Goal: Task Accomplishment & Management: Use online tool/utility

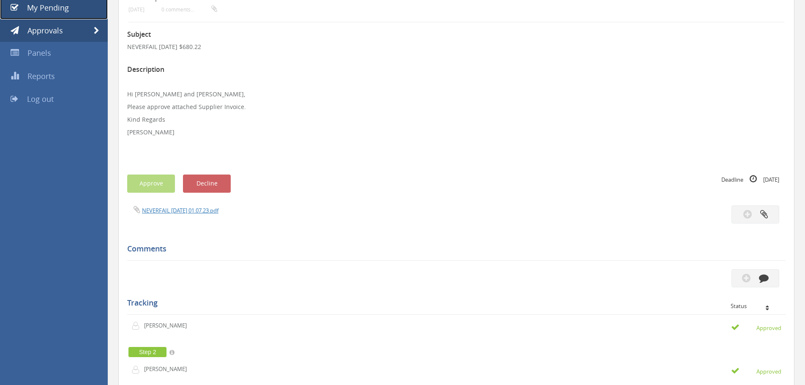
click at [46, 11] on span "My Pending" at bounding box center [48, 8] width 42 height 10
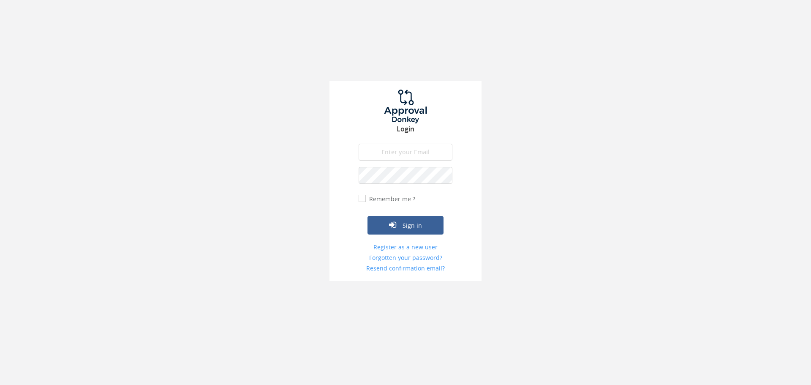
type input "[EMAIL_ADDRESS][DOMAIN_NAME]"
click at [417, 224] on button "Sign in" at bounding box center [406, 225] width 76 height 19
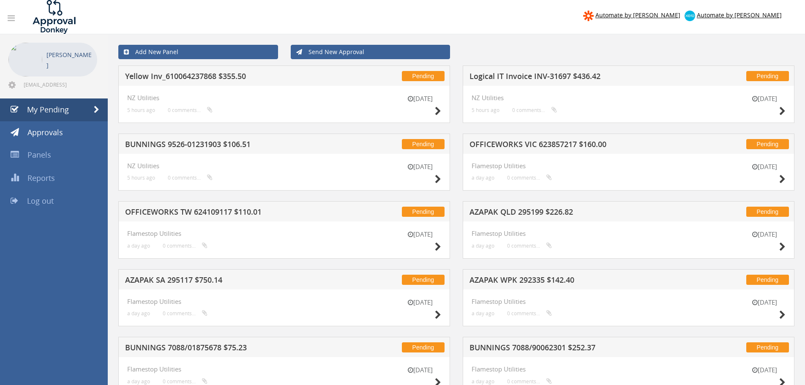
click at [206, 77] on h5 "Yellow Inv_610064237868 $355.50" at bounding box center [236, 77] width 223 height 11
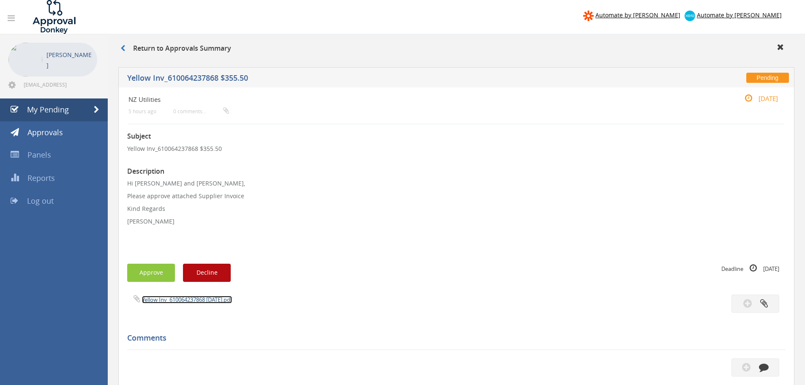
click at [197, 301] on link "Yellow Inv_610064237868 [DATE].pdf" at bounding box center [187, 300] width 90 height 8
click at [145, 273] on button "Approve" at bounding box center [151, 273] width 48 height 18
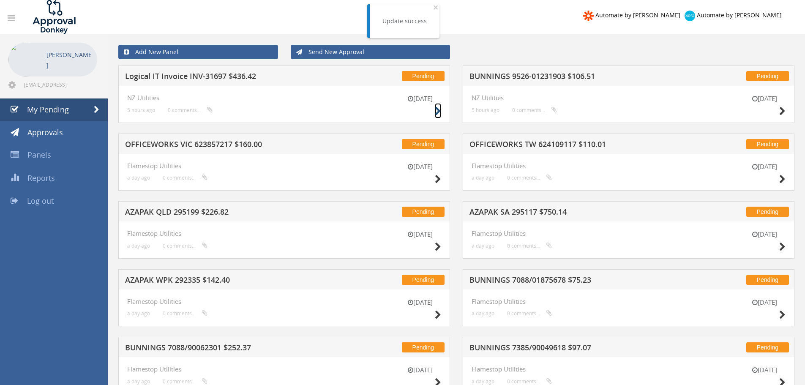
click at [436, 112] on icon at bounding box center [438, 111] width 6 height 9
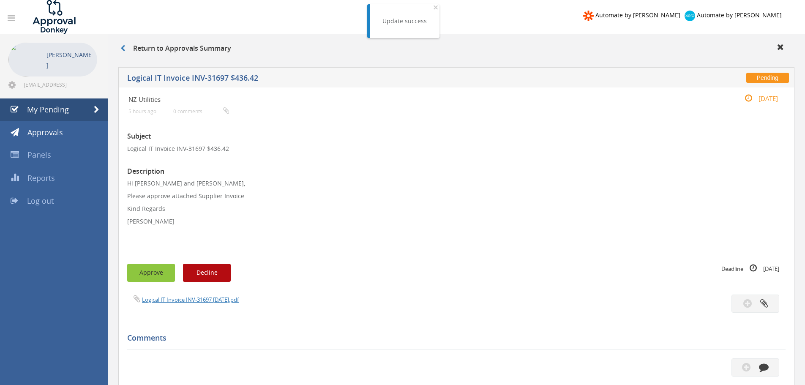
click at [155, 272] on button "Approve" at bounding box center [151, 273] width 48 height 18
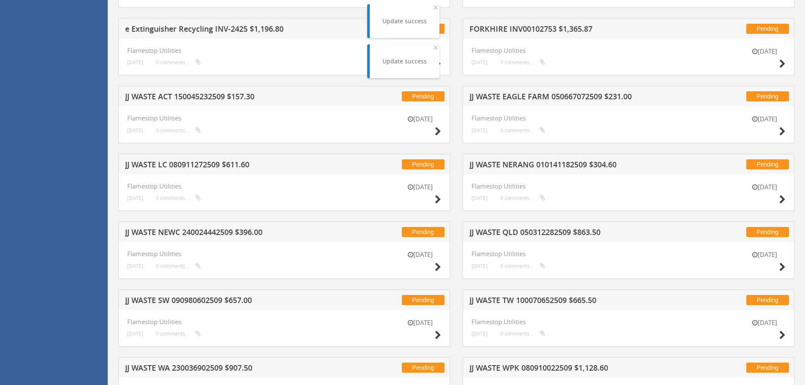
scroll to position [647, 0]
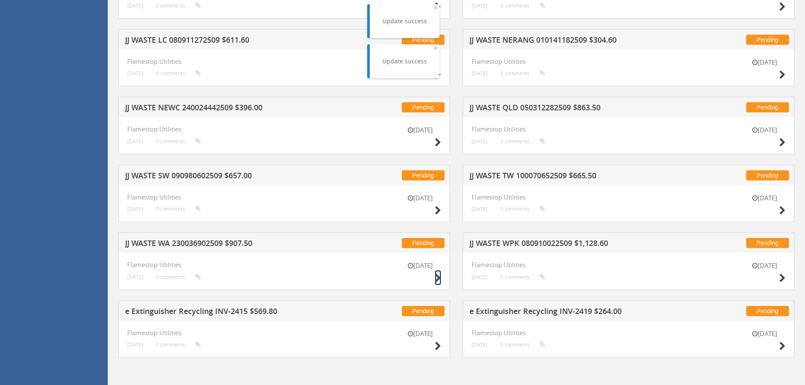
click at [438, 277] on icon at bounding box center [438, 278] width 6 height 9
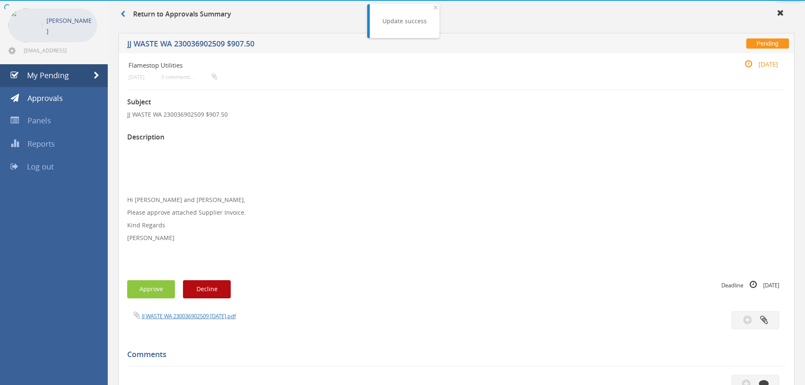
scroll to position [256, 0]
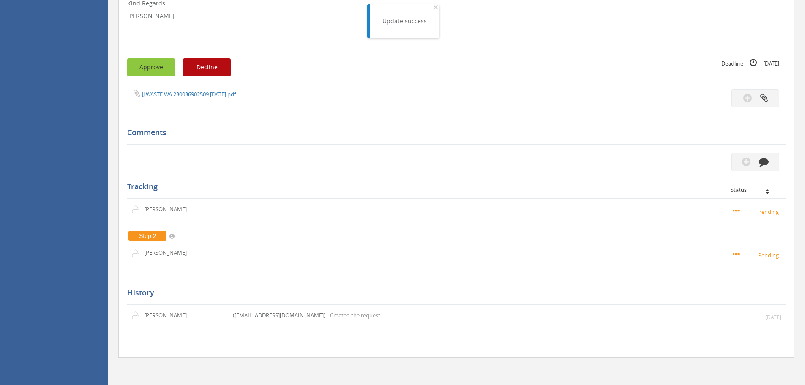
click at [161, 71] on button "Approve" at bounding box center [151, 67] width 48 height 18
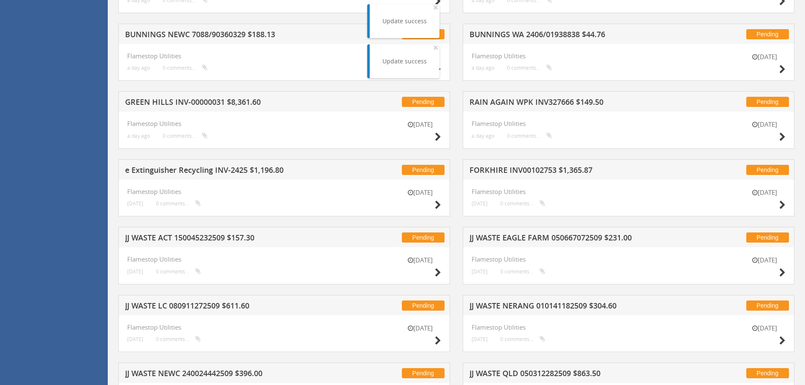
scroll to position [636, 0]
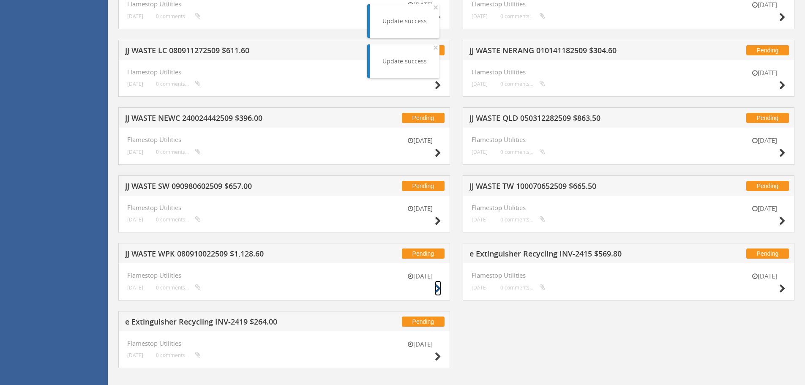
click at [437, 290] on icon at bounding box center [438, 288] width 6 height 9
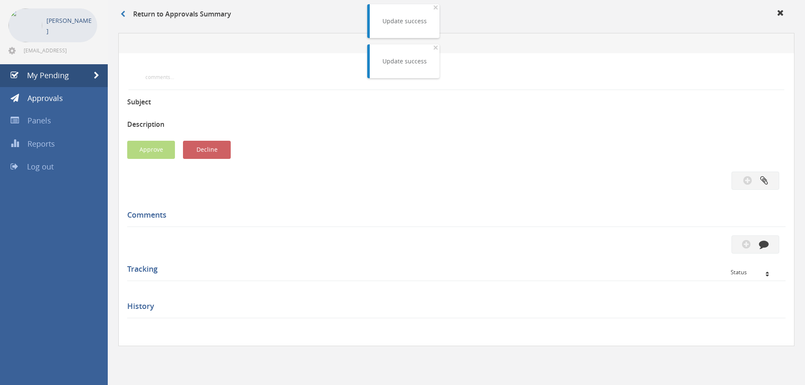
scroll to position [243, 0]
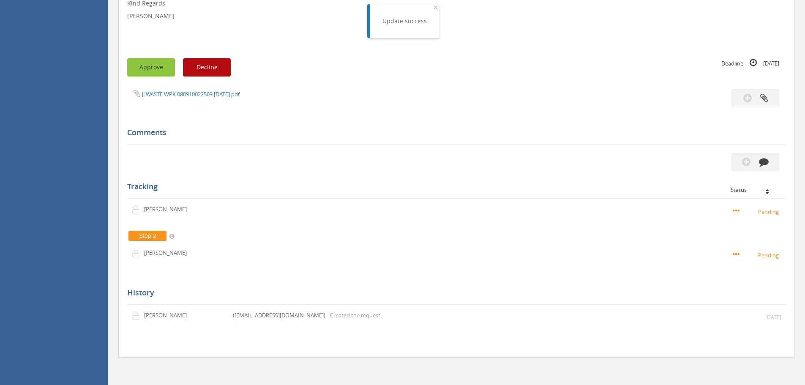
click at [153, 71] on button "Approve" at bounding box center [151, 67] width 48 height 18
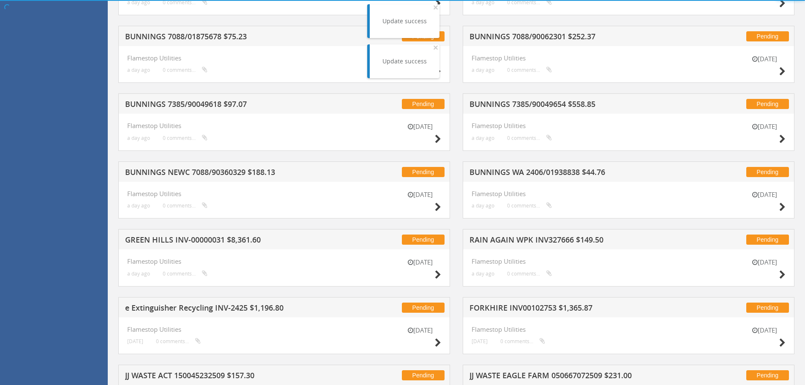
scroll to position [579, 0]
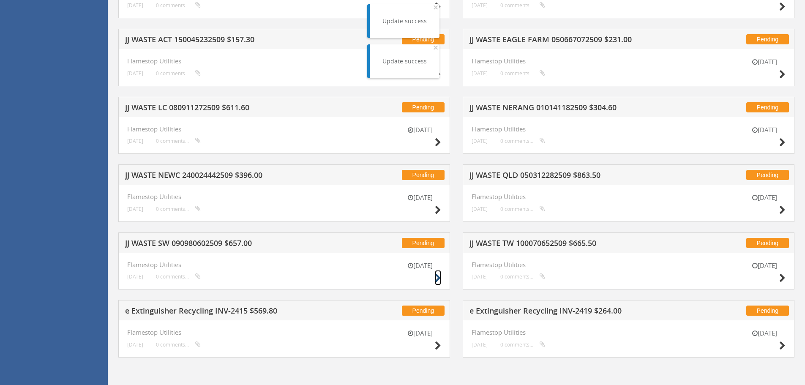
click at [437, 278] on icon at bounding box center [438, 278] width 6 height 9
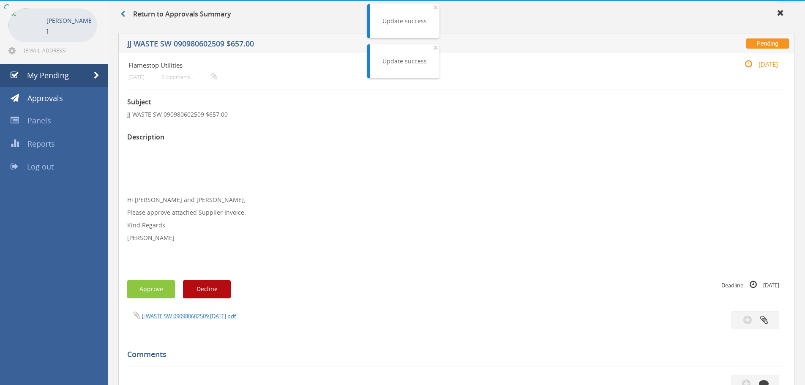
scroll to position [256, 0]
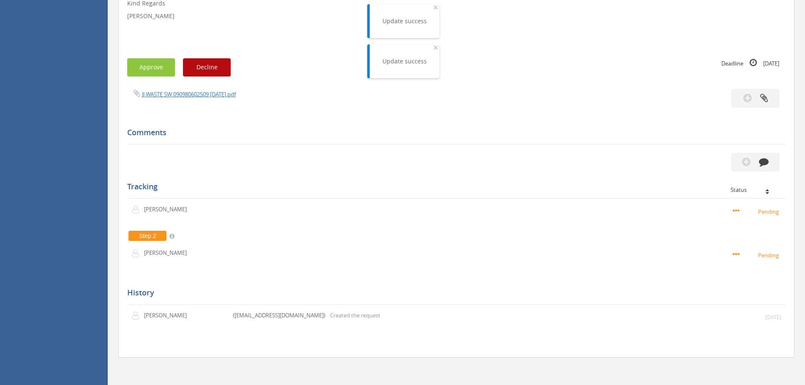
click at [147, 81] on div "Subject JJ WASTE SW 090980602509 $657.00 Description Hi [PERSON_NAME] and [PERS…" at bounding box center [456, 108] width 658 height 480
click at [151, 70] on button "Approve" at bounding box center [151, 67] width 48 height 18
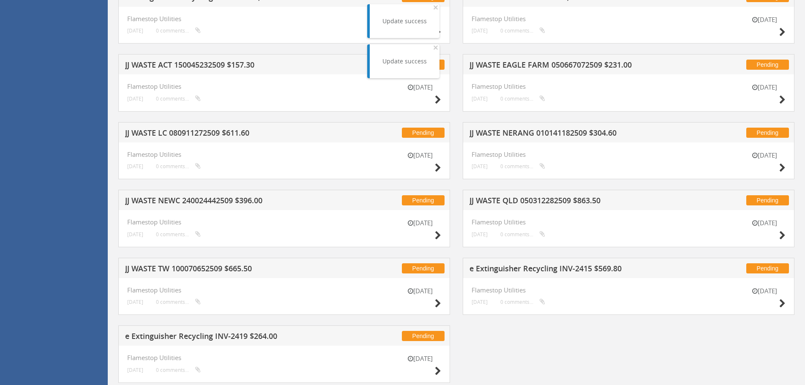
scroll to position [579, 0]
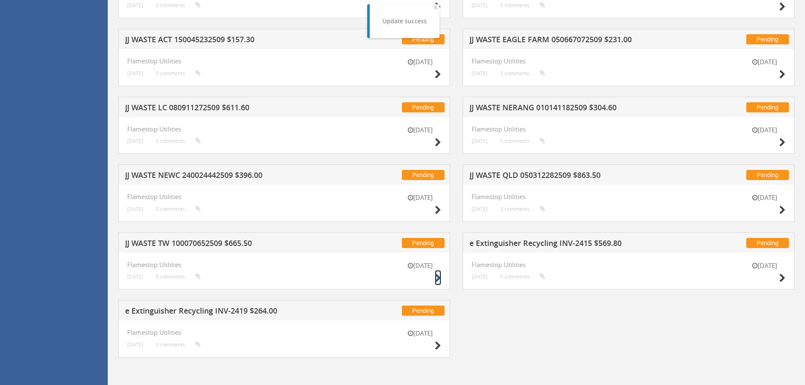
click at [438, 279] on icon at bounding box center [438, 278] width 6 height 9
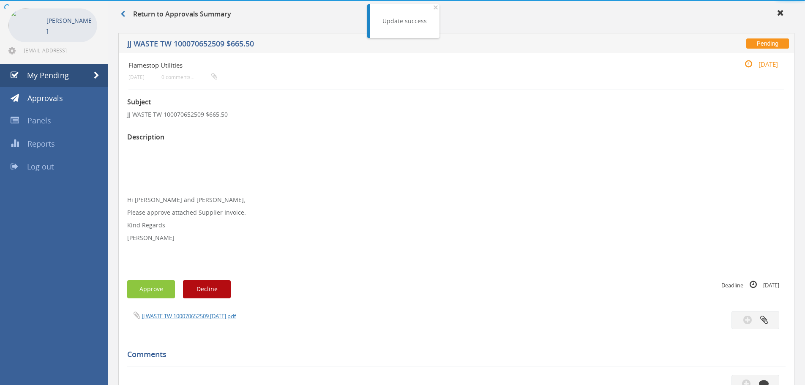
scroll to position [256, 0]
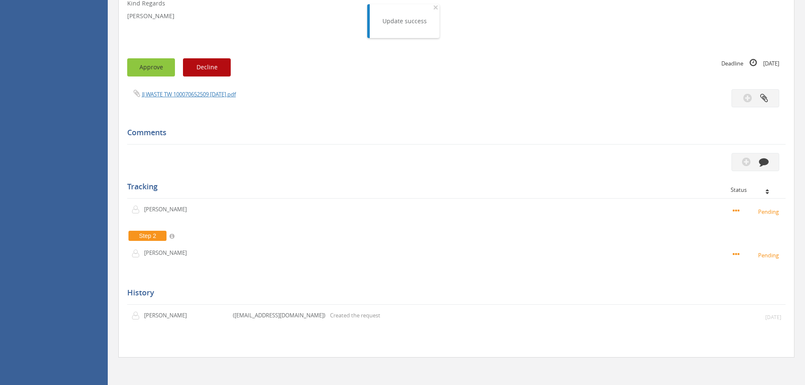
click at [151, 71] on button "Approve" at bounding box center [151, 67] width 48 height 18
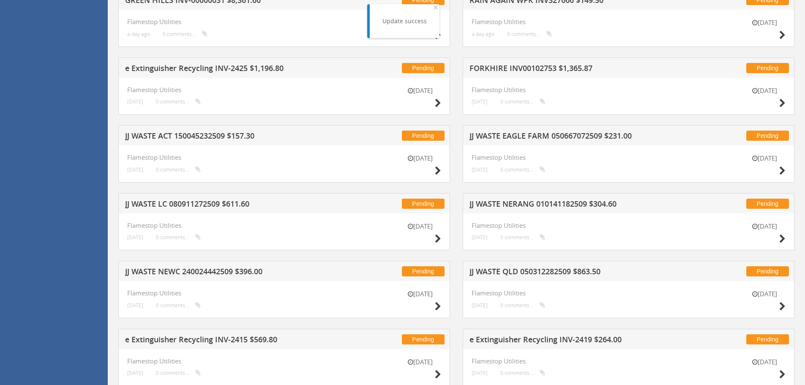
scroll to position [511, 0]
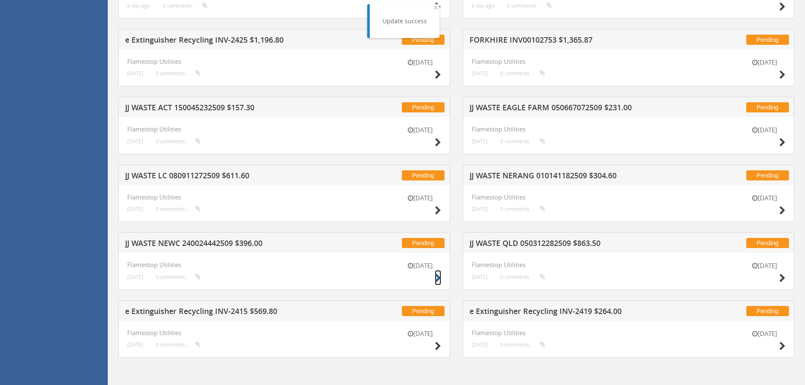
click at [435, 279] on icon at bounding box center [438, 278] width 6 height 9
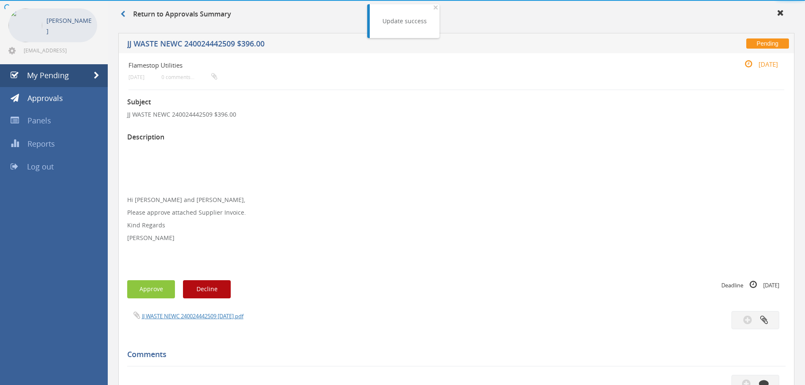
scroll to position [256, 0]
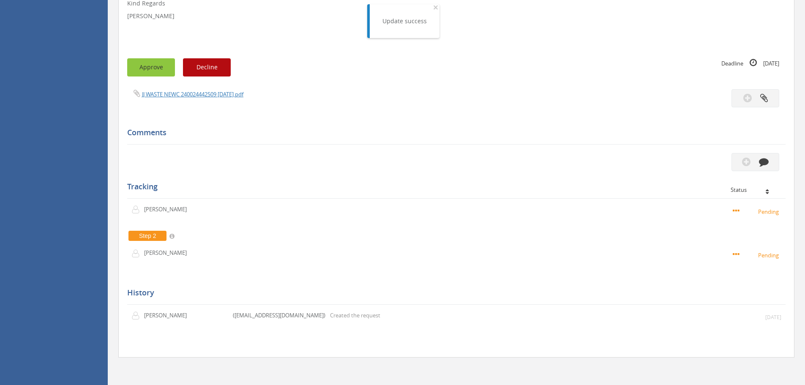
click at [146, 71] on button "Approve" at bounding box center [151, 67] width 48 height 18
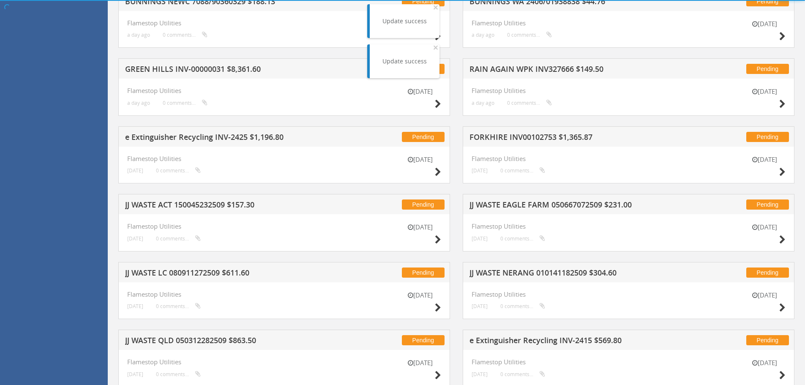
scroll to position [511, 0]
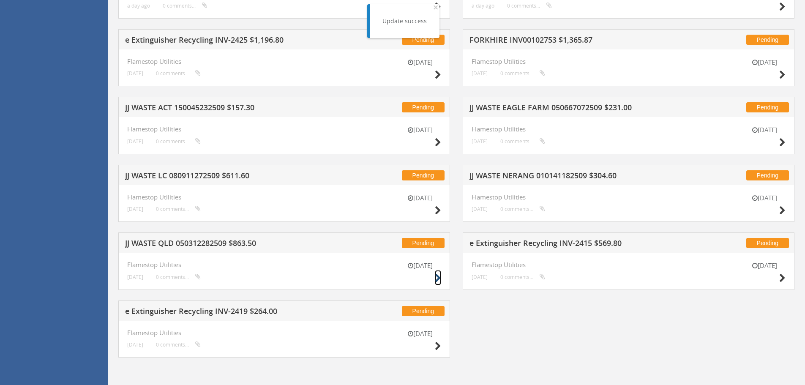
click at [438, 279] on icon at bounding box center [438, 278] width 6 height 9
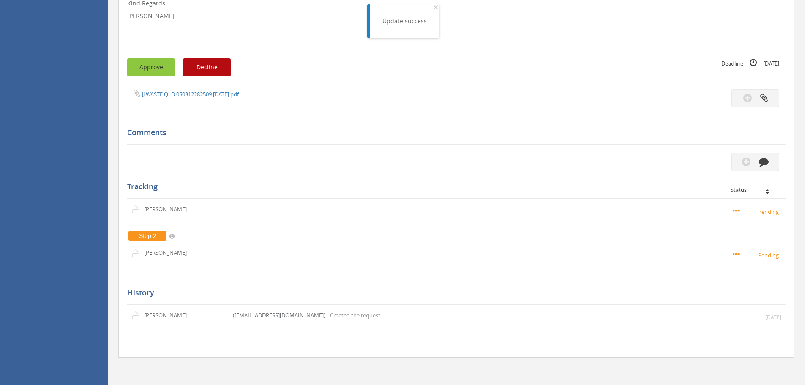
click at [154, 73] on button "Approve" at bounding box center [151, 67] width 48 height 18
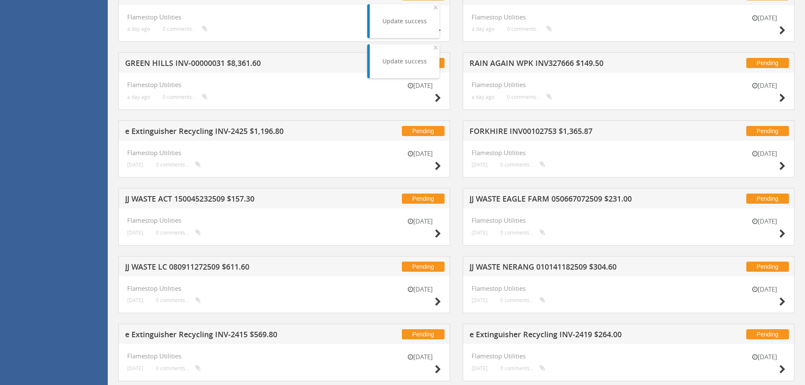
scroll to position [444, 0]
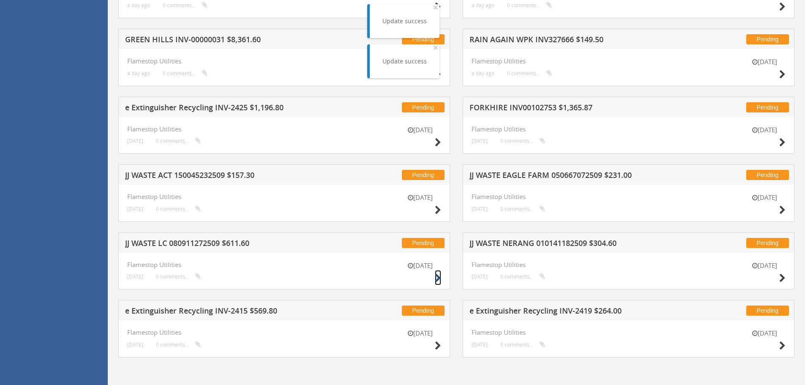
click at [437, 278] on icon at bounding box center [438, 278] width 6 height 9
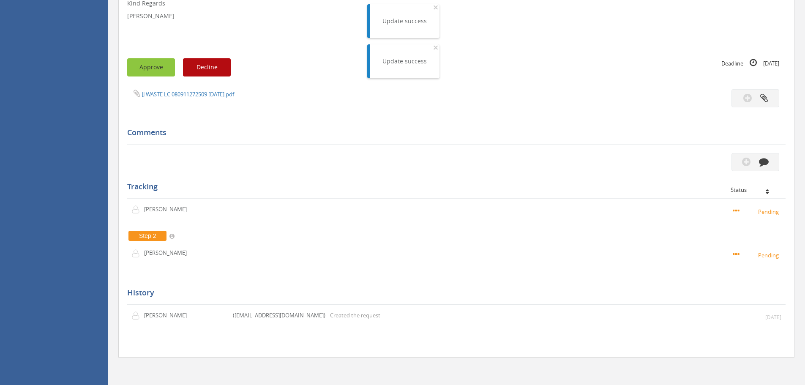
click at [161, 67] on button "Approve" at bounding box center [151, 67] width 48 height 18
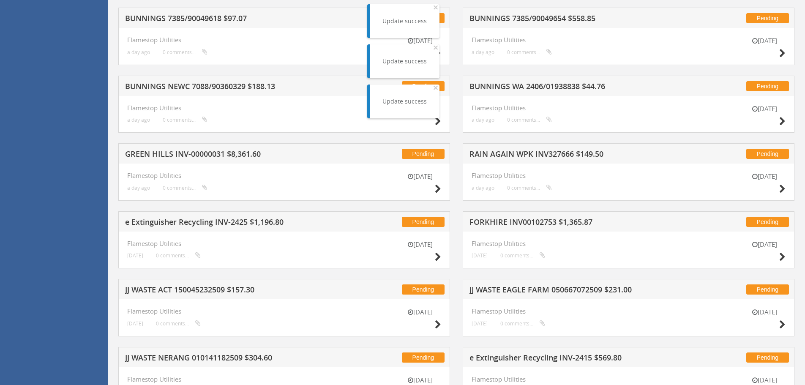
scroll to position [444, 0]
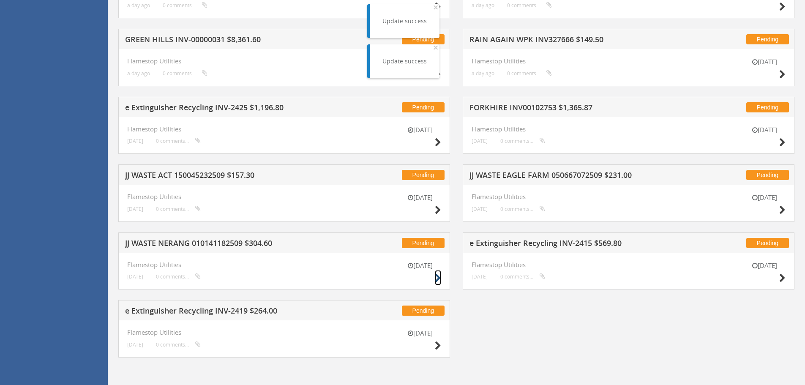
click at [438, 279] on icon at bounding box center [438, 278] width 6 height 9
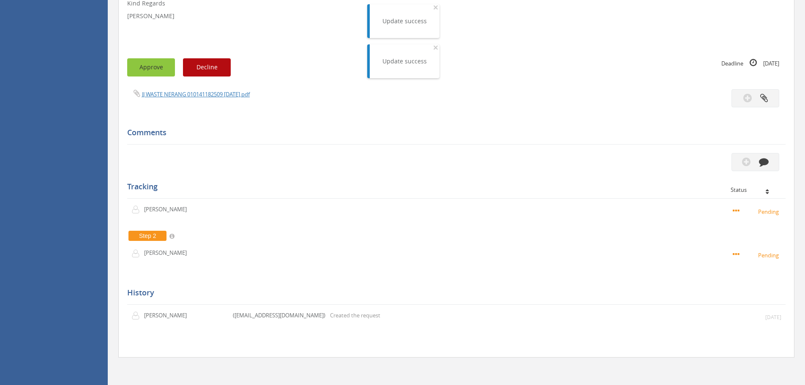
click at [161, 68] on button "Approve" at bounding box center [151, 67] width 48 height 18
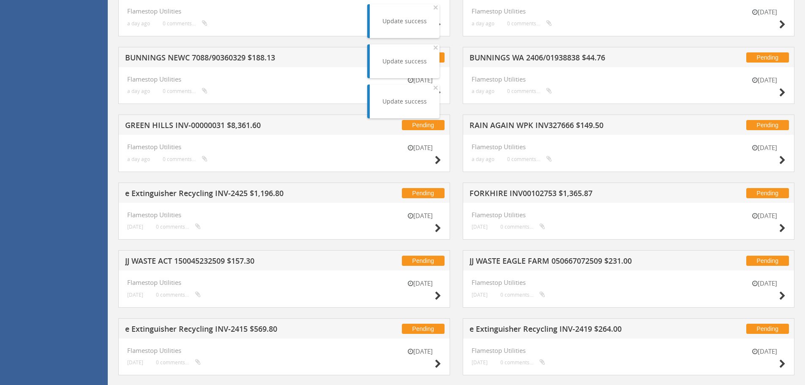
scroll to position [376, 0]
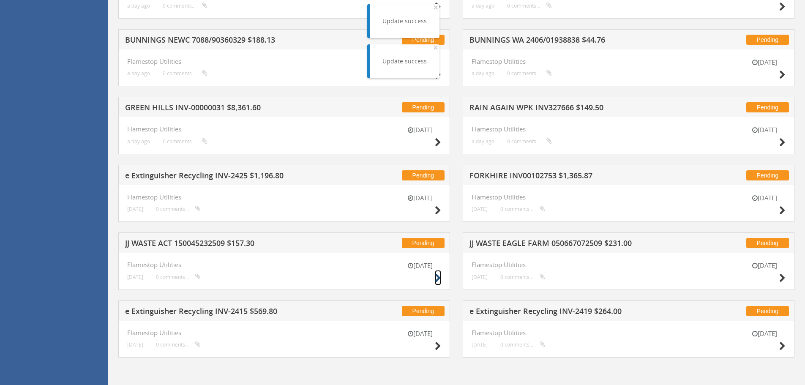
click at [437, 278] on icon at bounding box center [438, 278] width 6 height 9
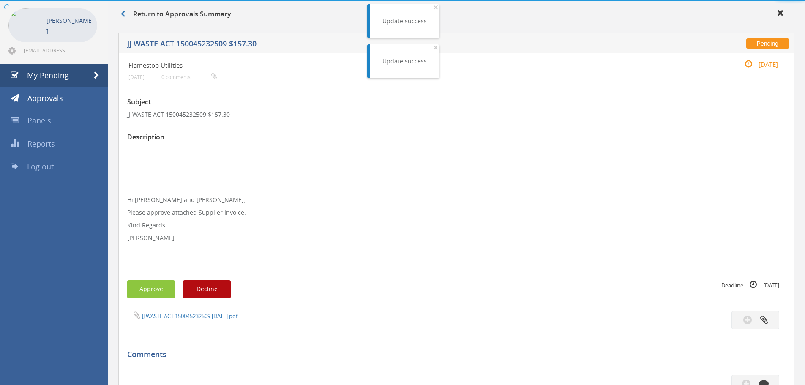
scroll to position [256, 0]
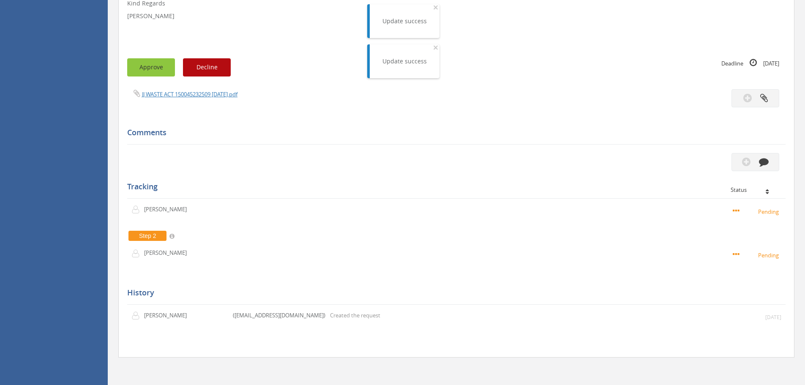
click at [161, 71] on button "Approve" at bounding box center [151, 67] width 48 height 18
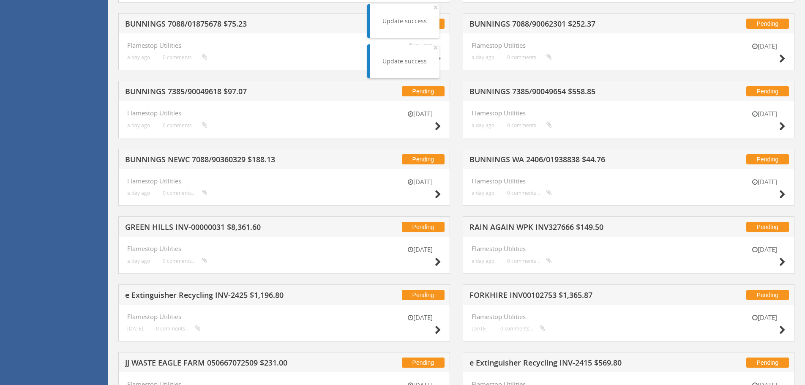
scroll to position [376, 0]
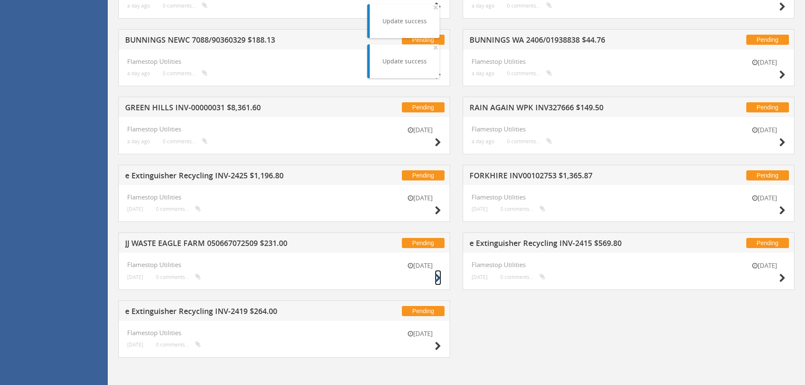
click at [438, 278] on icon at bounding box center [438, 278] width 6 height 9
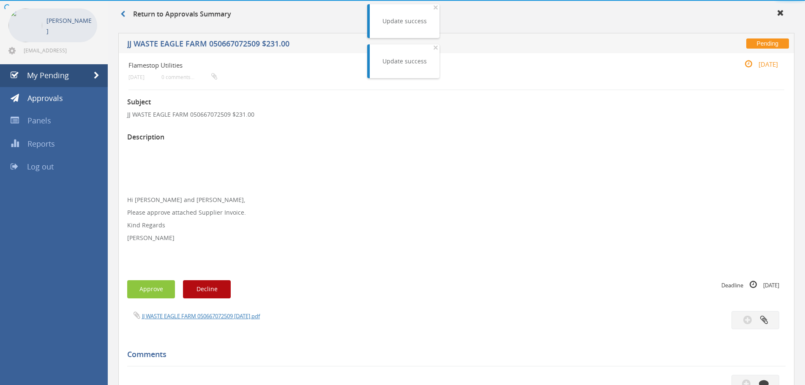
scroll to position [256, 0]
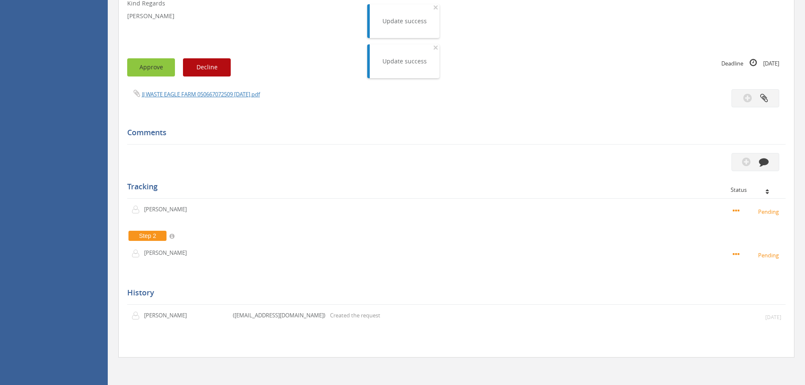
click at [156, 68] on button "Approve" at bounding box center [151, 67] width 48 height 18
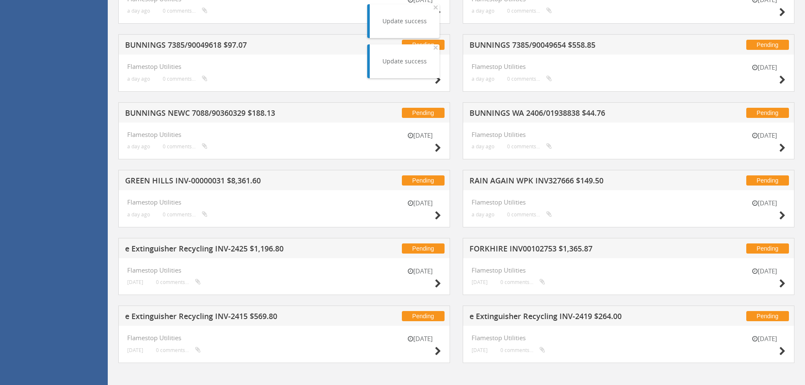
scroll to position [308, 0]
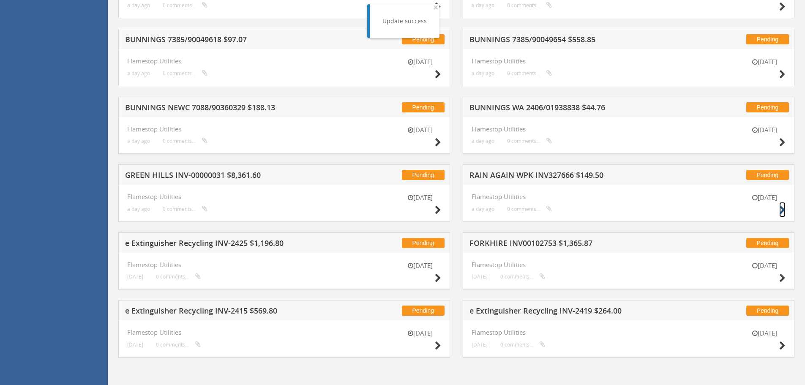
click at [782, 210] on icon at bounding box center [782, 210] width 6 height 9
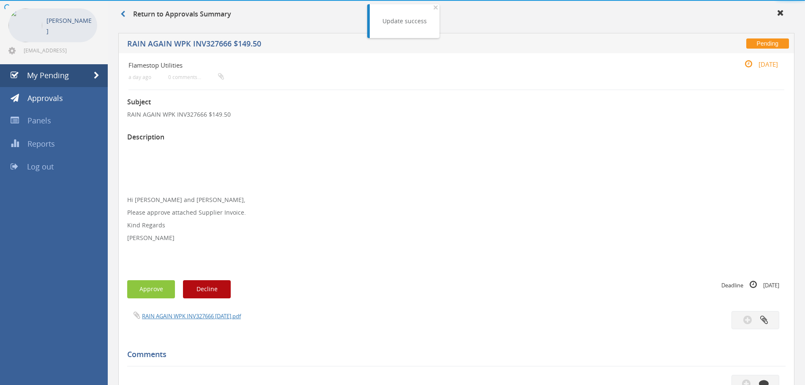
scroll to position [256, 0]
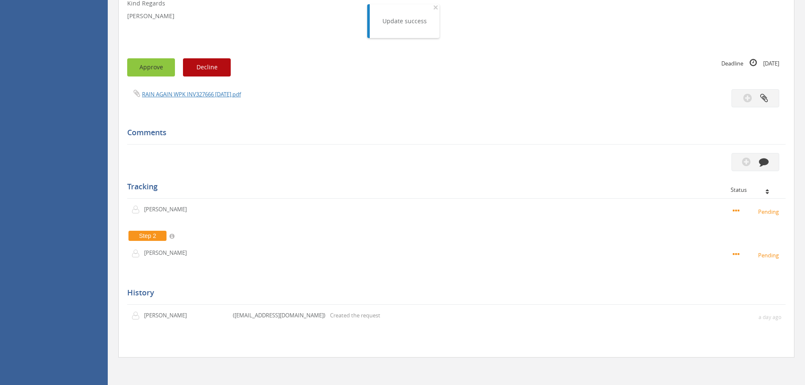
click at [163, 72] on button "Approve" at bounding box center [151, 67] width 48 height 18
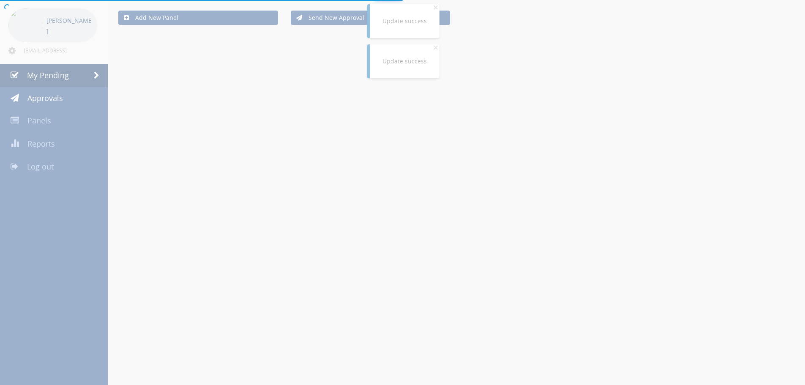
scroll to position [256, 0]
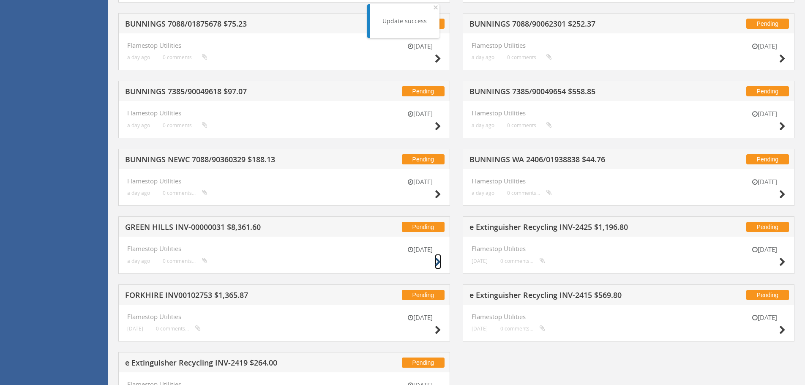
click at [438, 262] on icon at bounding box center [438, 262] width 6 height 9
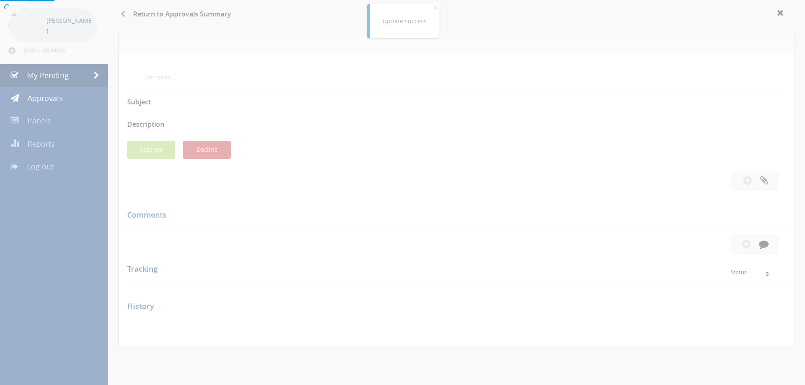
scroll to position [243, 0]
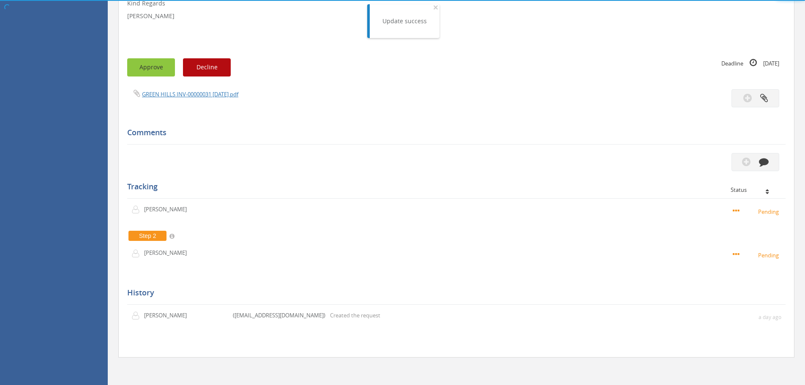
click at [162, 74] on button "Approve" at bounding box center [151, 67] width 48 height 18
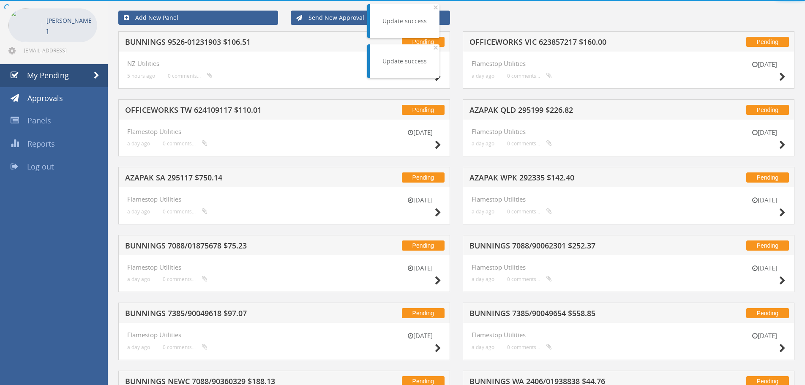
scroll to position [240, 0]
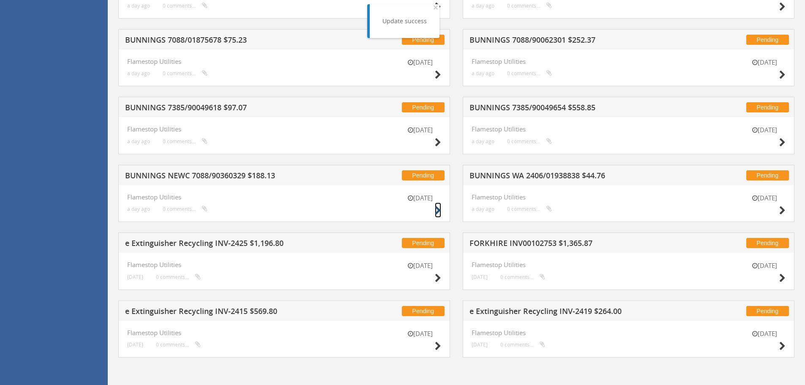
click at [437, 212] on icon at bounding box center [438, 210] width 6 height 9
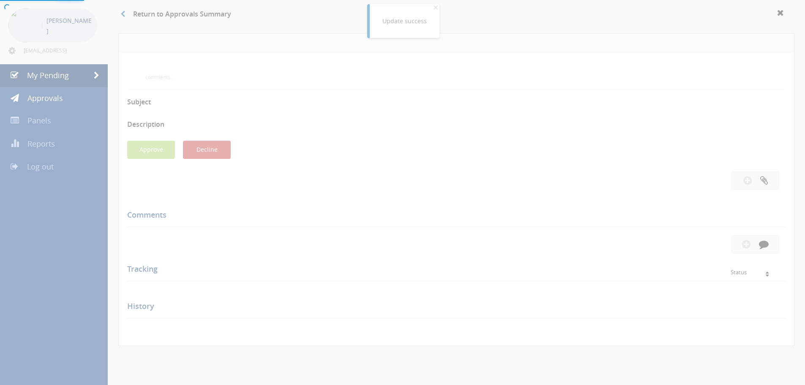
scroll to position [240, 0]
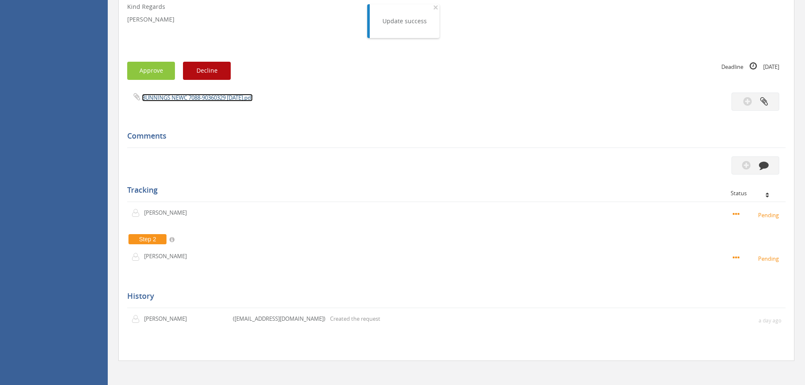
click at [193, 100] on link "BUNNINGS NEWC 7088-90360329 [DATE].pdf" at bounding box center [197, 98] width 111 height 8
click at [142, 77] on button "Approve" at bounding box center [151, 71] width 48 height 18
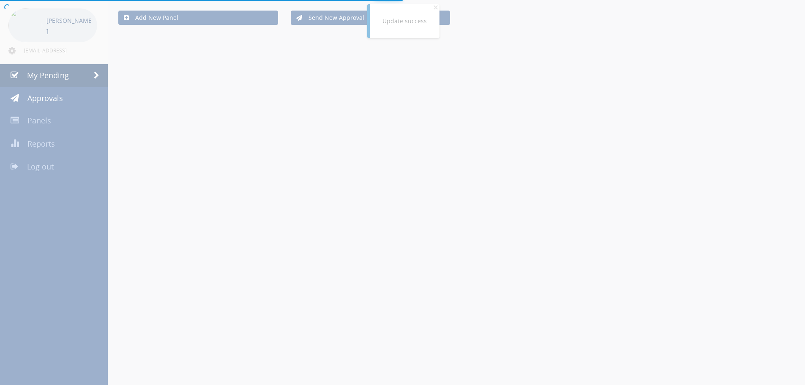
scroll to position [240, 0]
